Goal: Task Accomplishment & Management: Use online tool/utility

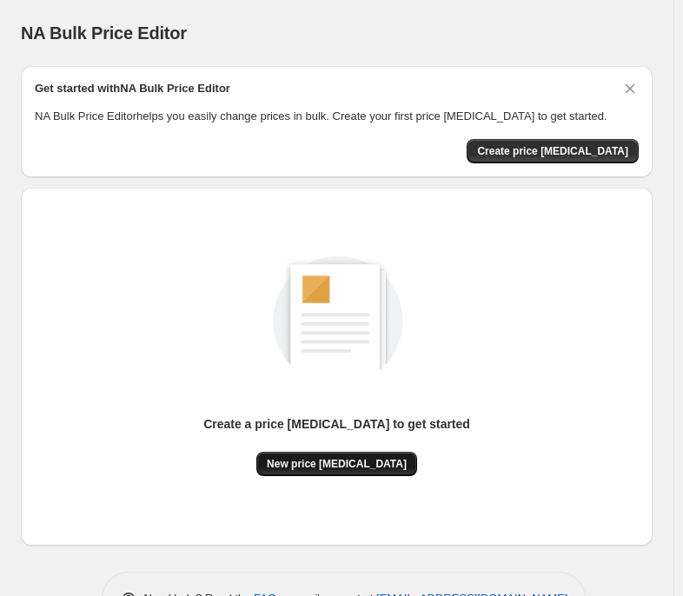
click at [349, 470] on span "New price [MEDICAL_DATA]" at bounding box center [337, 464] width 140 height 14
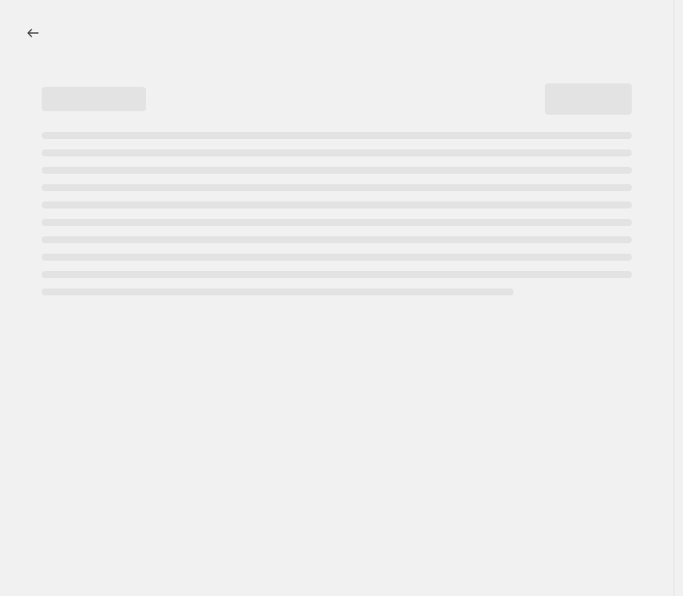
select select "percentage"
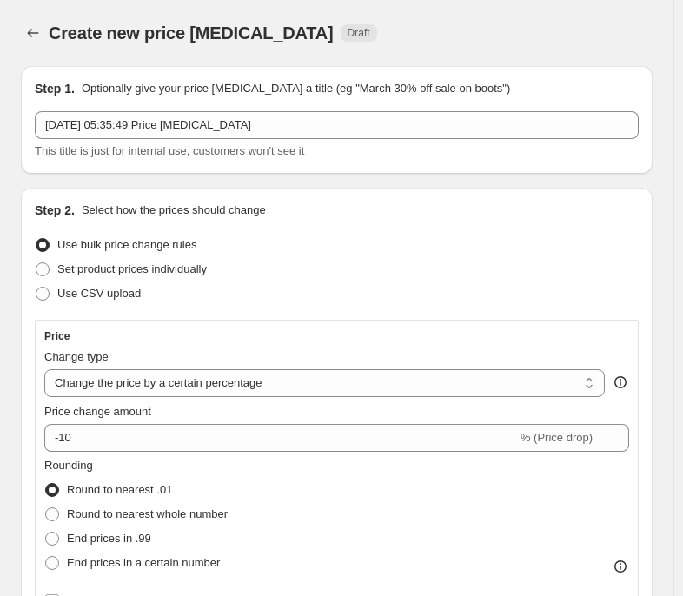
drag, startPoint x: 18, startPoint y: 69, endPoint x: 28, endPoint y: 95, distance: 27.8
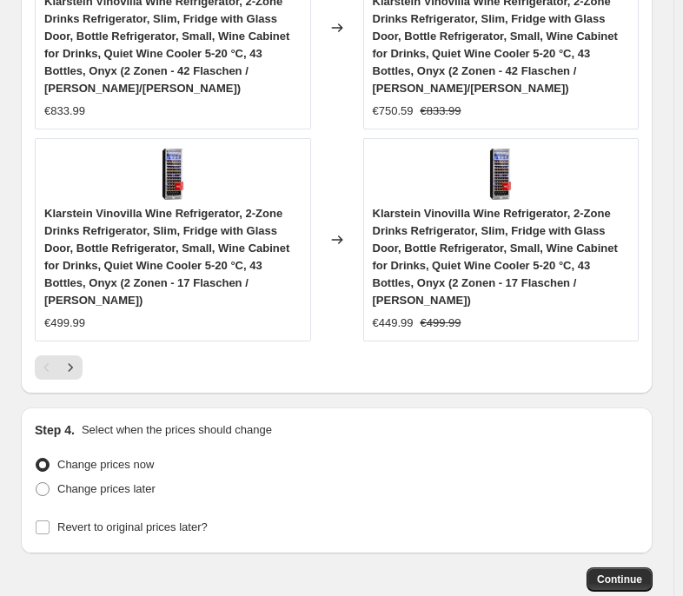
scroll to position [2030, 0]
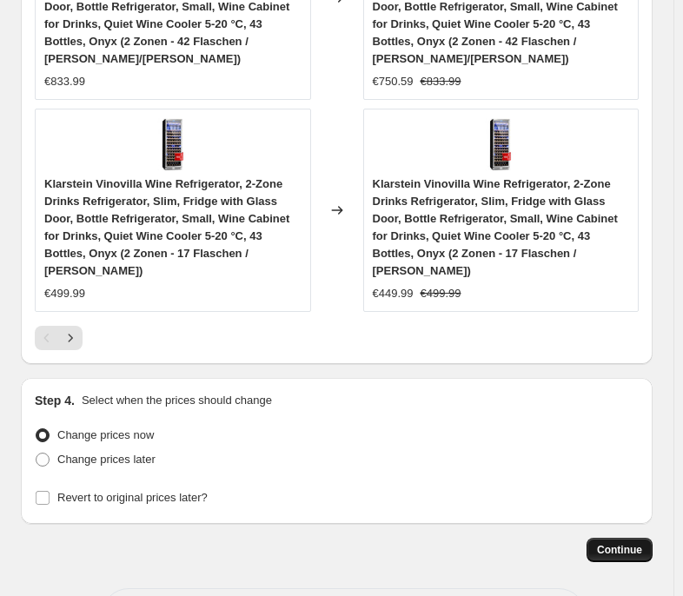
click at [642, 543] on span "Continue" at bounding box center [619, 550] width 45 height 14
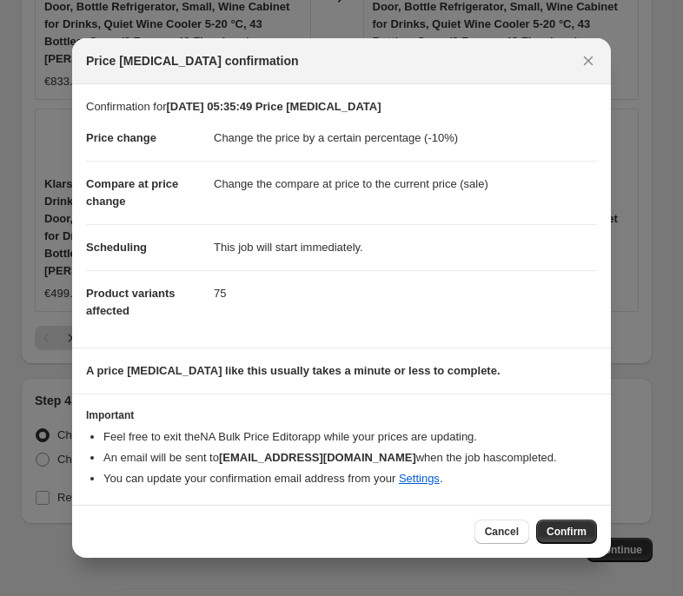
click at [586, 63] on icon "Close" at bounding box center [589, 61] width 10 height 10
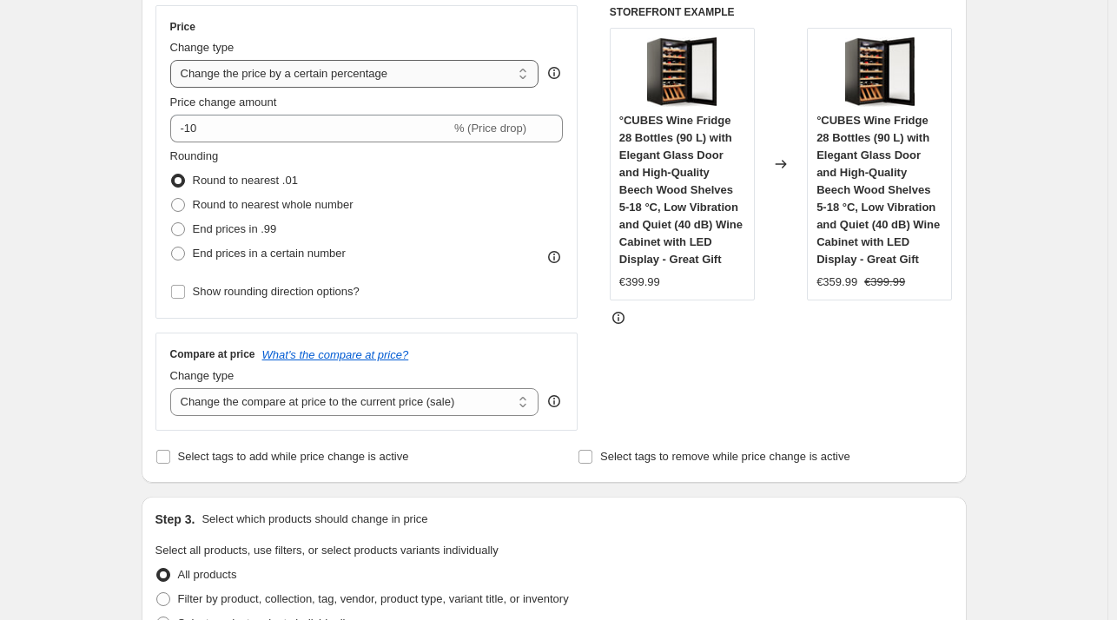
scroll to position [170, 0]
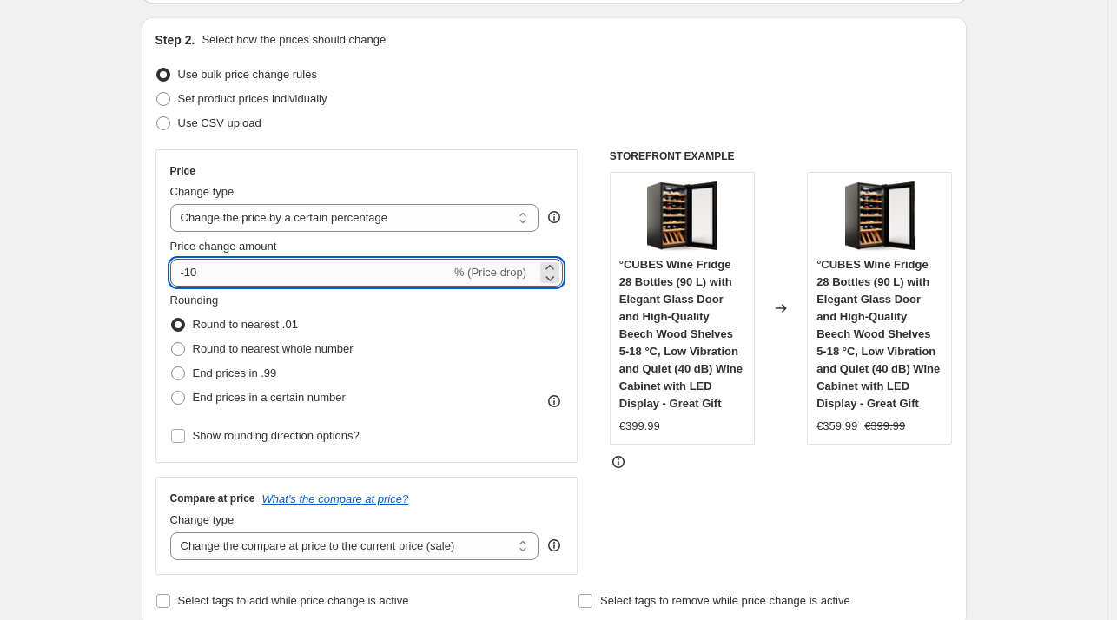
click at [235, 268] on input "-10" at bounding box center [310, 273] width 281 height 28
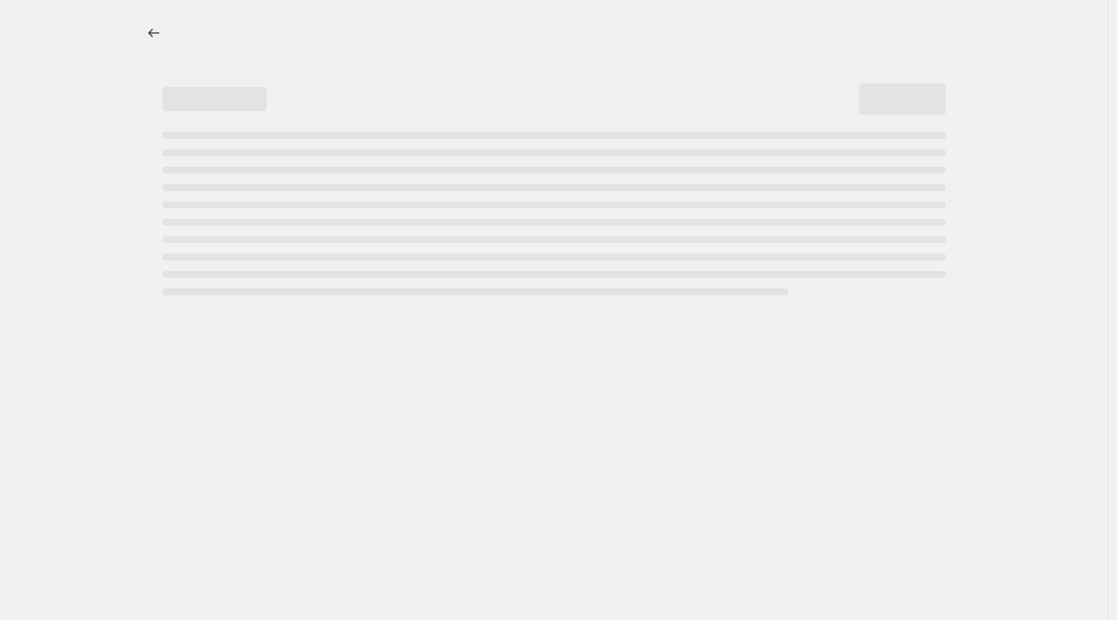
select select "percentage"
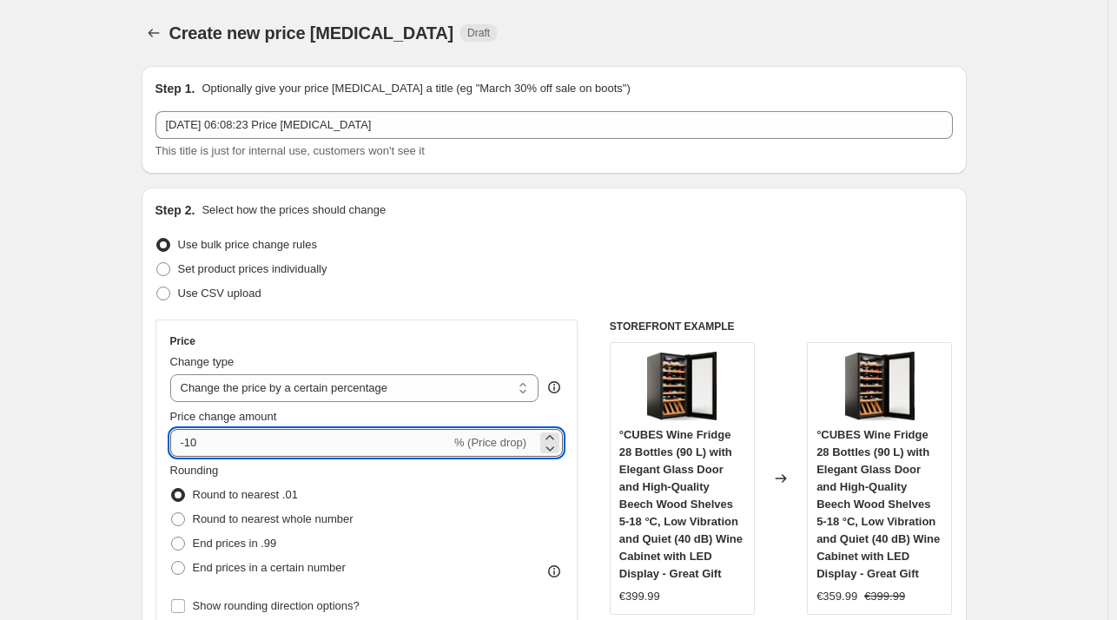
click at [235, 450] on input "-10" at bounding box center [310, 443] width 281 height 28
type input "-1"
type input "-35"
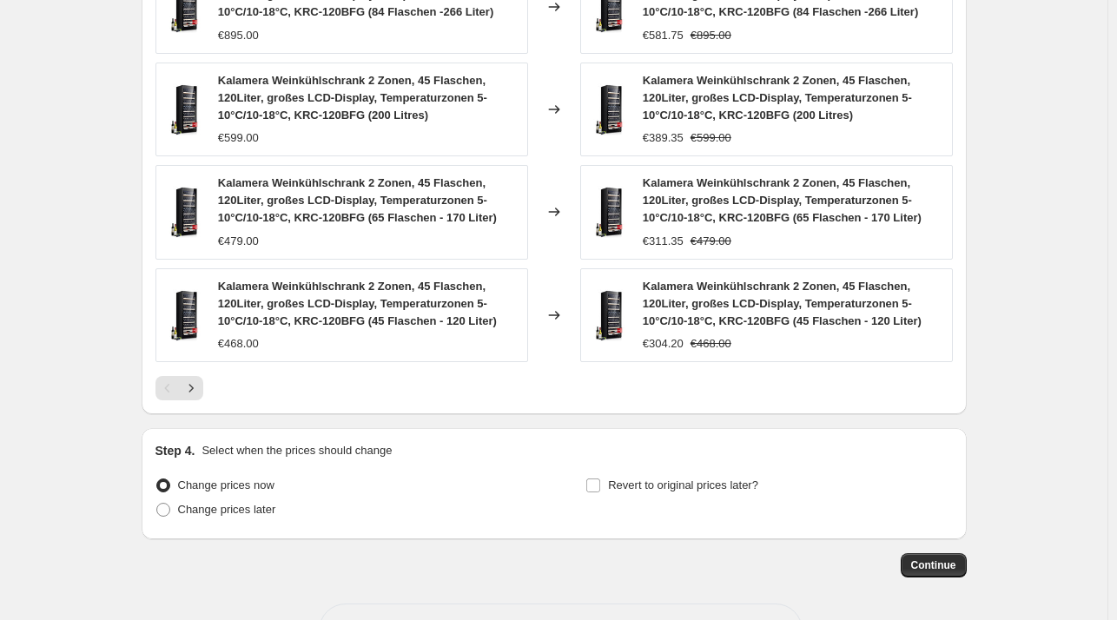
scroll to position [1248, 0]
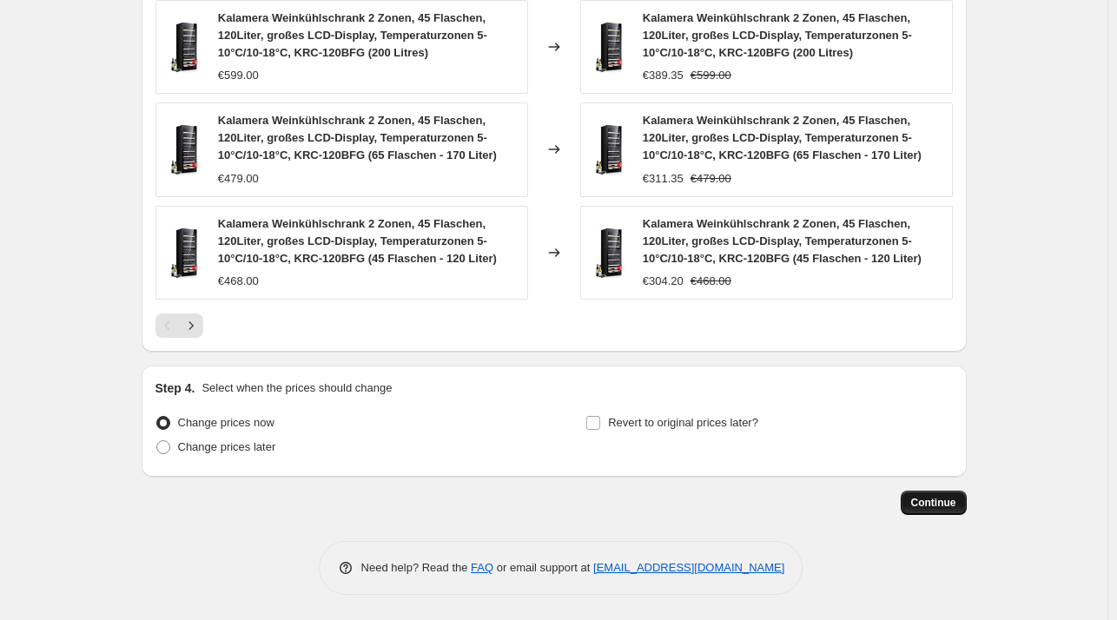
click at [947, 494] on button "Continue" at bounding box center [934, 503] width 66 height 24
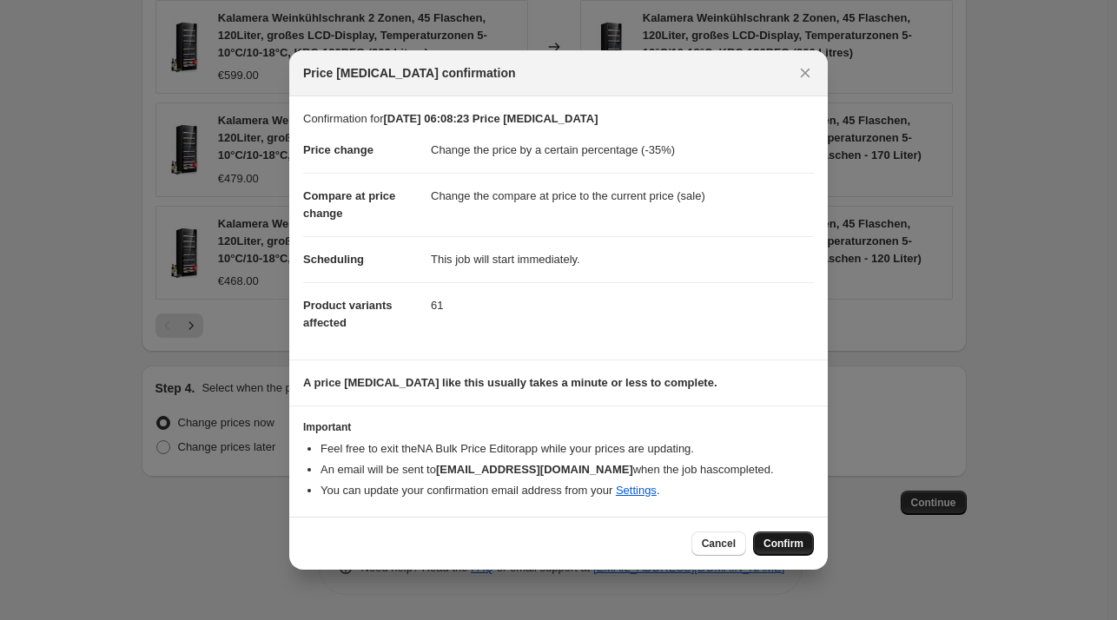
click at [789, 542] on span "Confirm" at bounding box center [784, 544] width 40 height 14
